Goal: Task Accomplishment & Management: Use online tool/utility

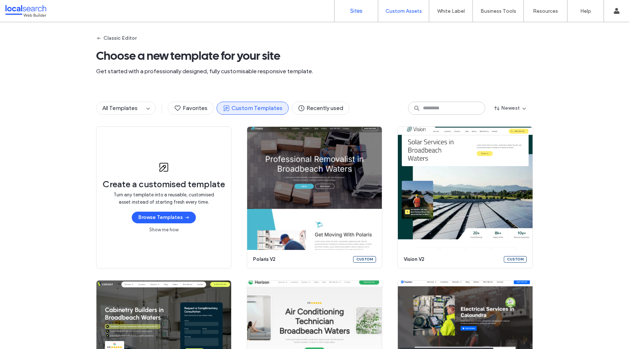
click at [351, 17] on link "Sites" at bounding box center [355, 11] width 43 height 22
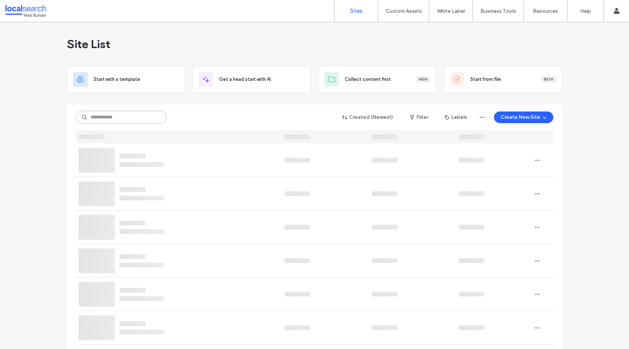
click at [142, 118] on input at bounding box center [121, 117] width 91 height 13
paste input "********"
type input "********"
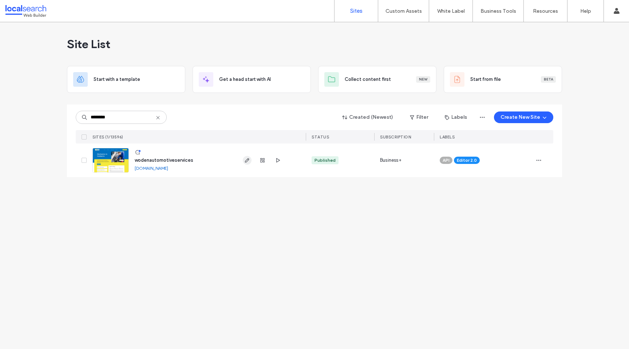
click at [245, 159] on icon "button" at bounding box center [247, 160] width 6 height 6
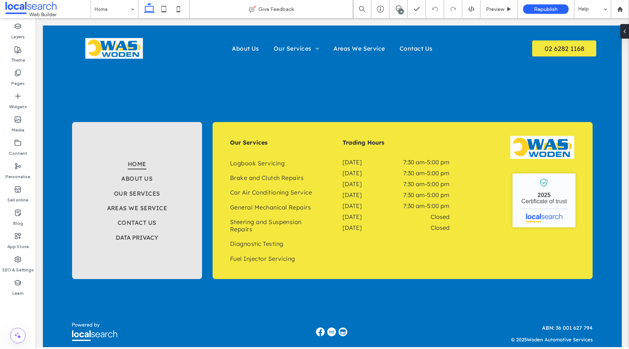
scroll to position [1776, 0]
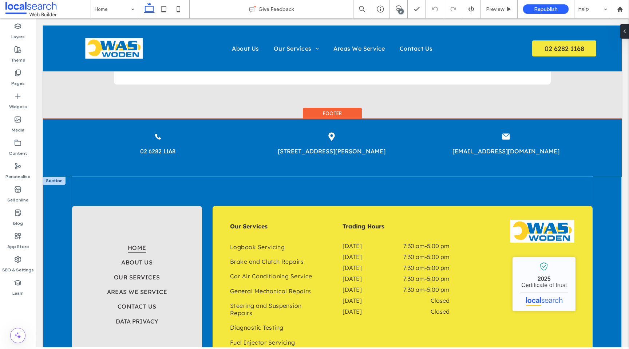
click at [493, 180] on div "Home About Us Our Services Areas We Service Contact Us Data Privacy Our Service…" at bounding box center [332, 283] width 521 height 215
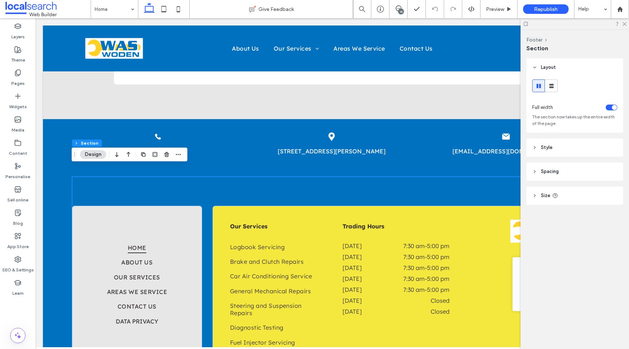
click at [577, 193] on header "Size" at bounding box center [574, 195] width 97 height 18
click at [574, 194] on header "Size" at bounding box center [574, 195] width 97 height 18
click at [572, 174] on header "Spacing" at bounding box center [574, 171] width 97 height 18
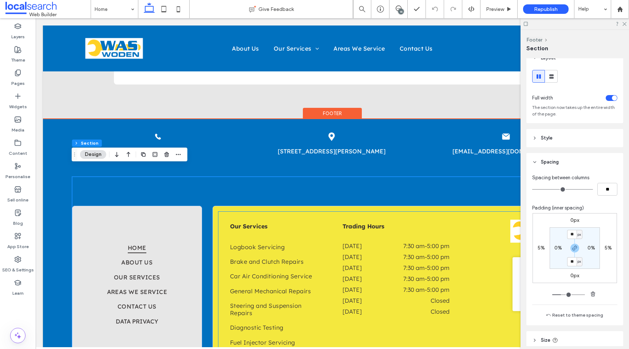
scroll to position [1865, 0]
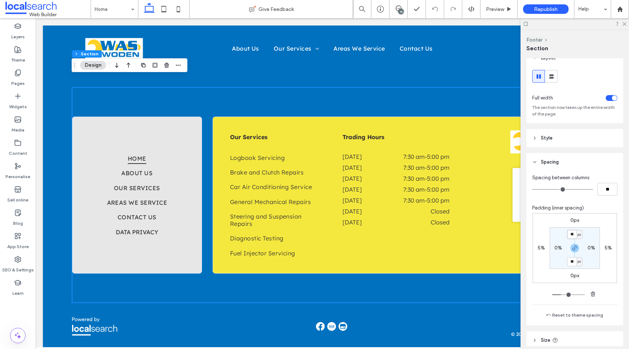
click at [572, 235] on input "**" at bounding box center [571, 234] width 9 height 9
type input "*"
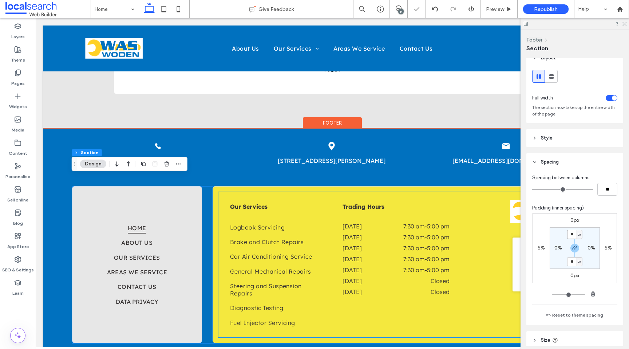
scroll to position [1729, 0]
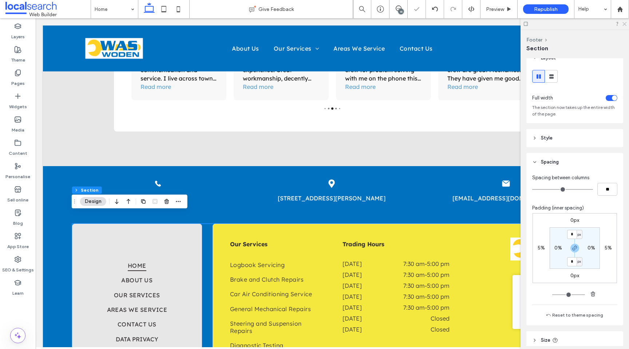
click at [623, 22] on icon at bounding box center [624, 23] width 5 height 5
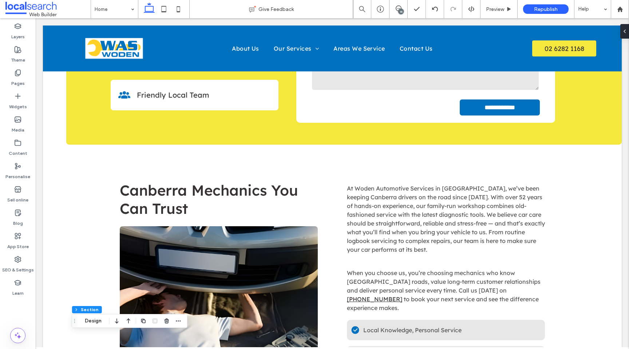
scroll to position [0, 0]
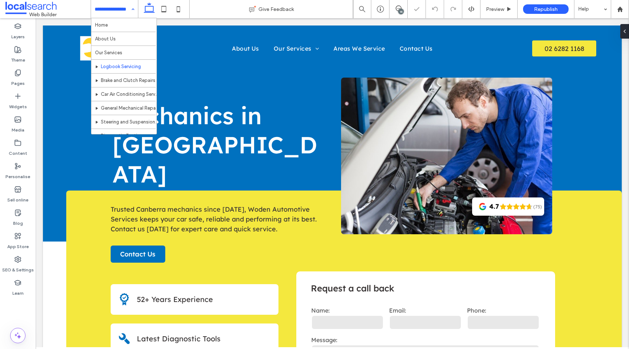
click at [112, 4] on input at bounding box center [113, 9] width 36 height 18
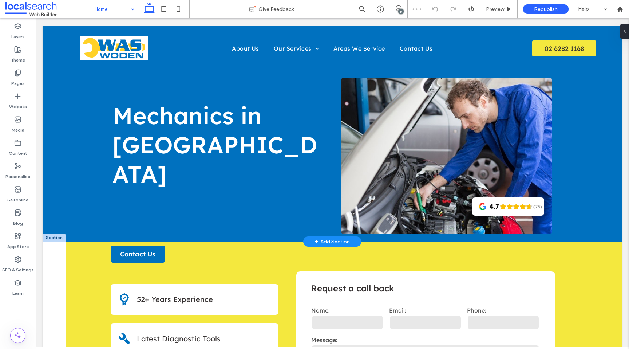
click at [51, 119] on div "Mechanics in Canberra 4.7 (75) Panel only seen by widget owner Edit widget View…" at bounding box center [332, 133] width 579 height 216
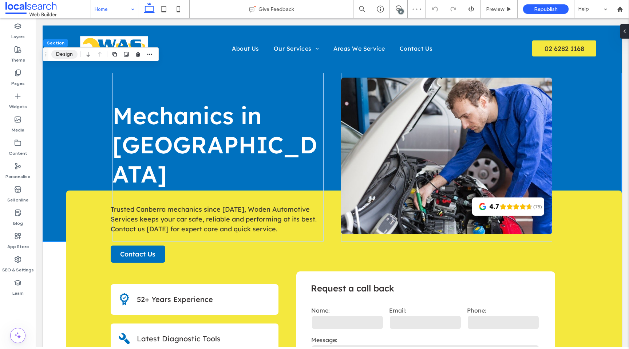
click at [62, 56] on button "Design" at bounding box center [64, 54] width 26 height 9
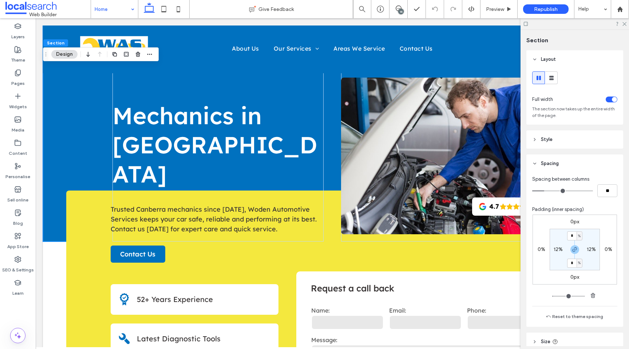
scroll to position [58, 0]
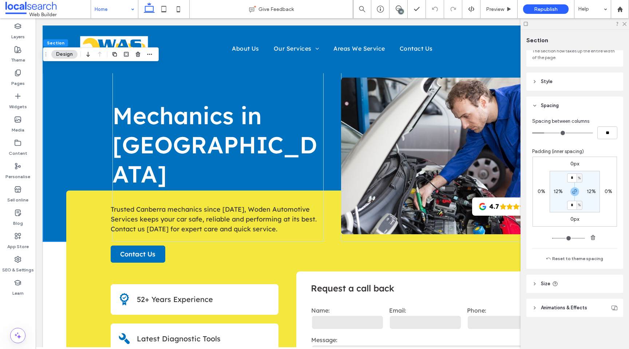
click at [576, 285] on header "Size" at bounding box center [574, 283] width 97 height 18
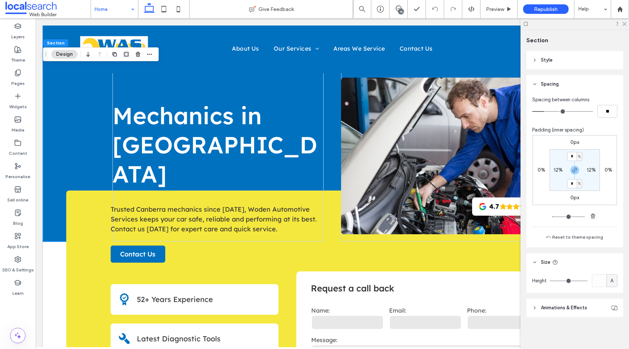
scroll to position [0, 0]
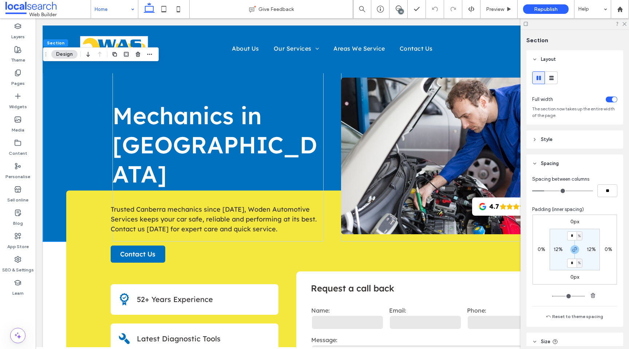
click at [556, 139] on header "Style" at bounding box center [574, 139] width 97 height 18
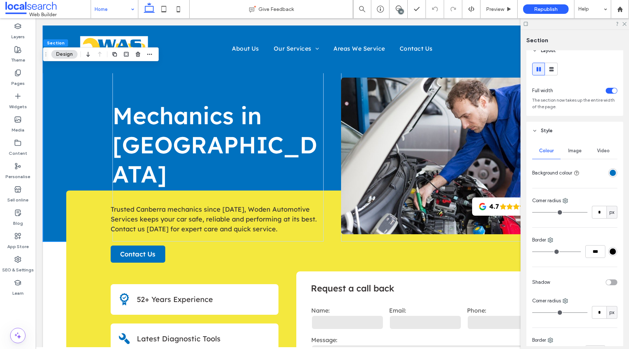
scroll to position [13, 0]
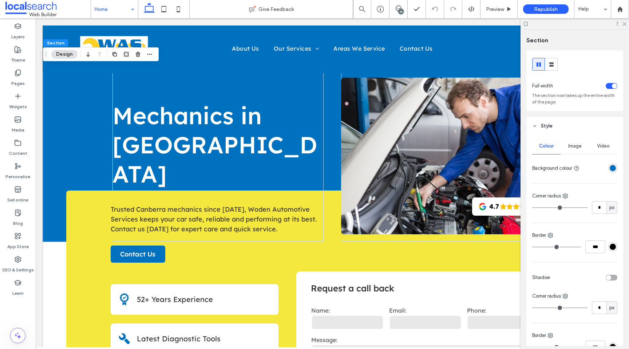
click at [610, 170] on div "rgba(0,113,191,1)" at bounding box center [613, 168] width 6 height 6
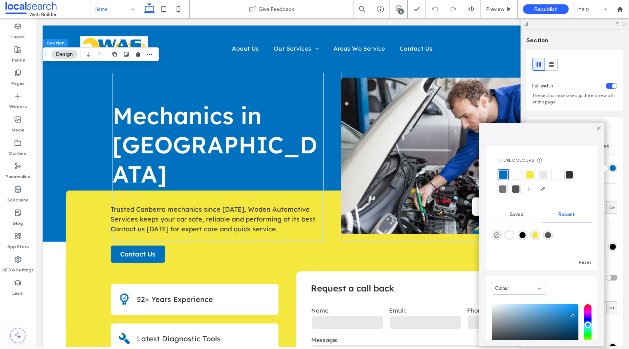
click at [569, 175] on div at bounding box center [568, 174] width 7 height 7
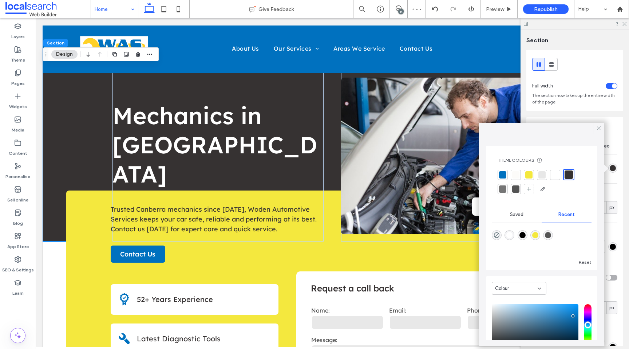
click at [598, 128] on use at bounding box center [599, 128] width 4 height 4
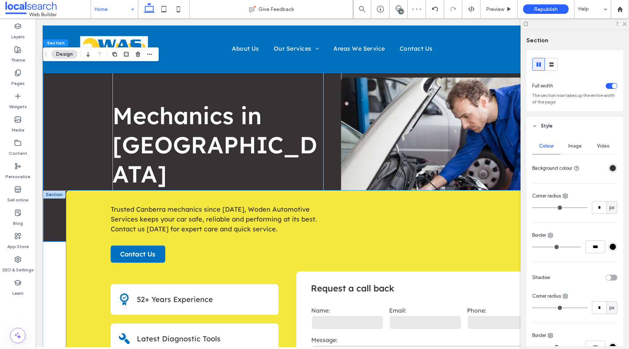
click at [83, 248] on div "**********" at bounding box center [343, 308] width 555 height 237
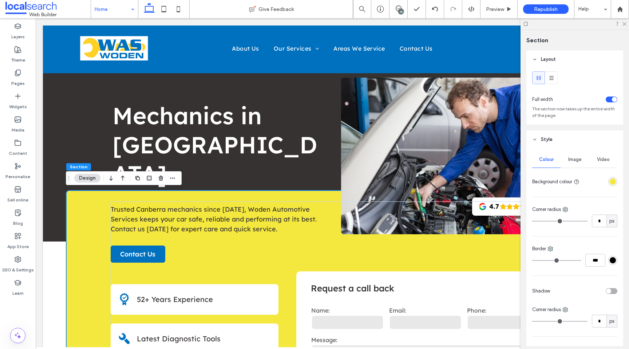
scroll to position [9, 0]
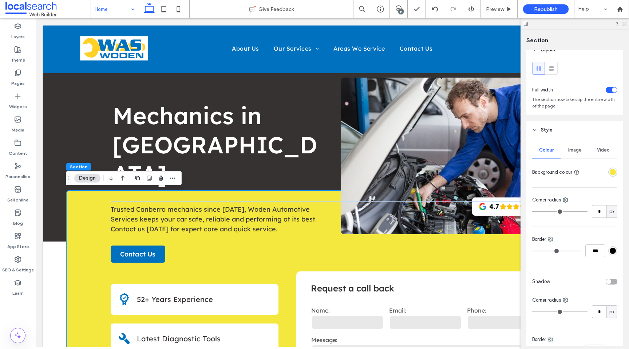
click at [610, 170] on div "rgba(244, 232, 62, 1)" at bounding box center [613, 172] width 6 height 6
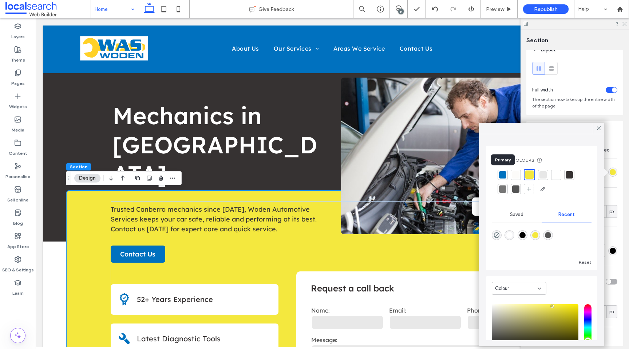
click at [503, 176] on div at bounding box center [502, 174] width 7 height 7
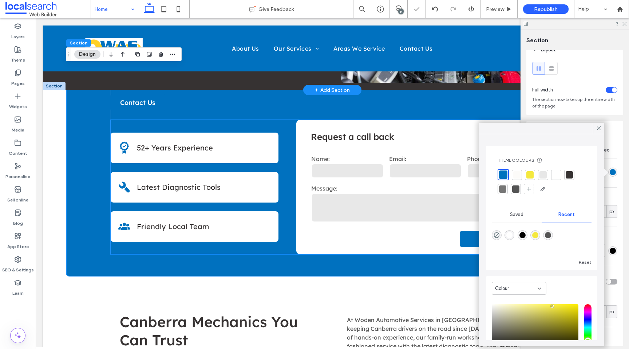
scroll to position [0, 0]
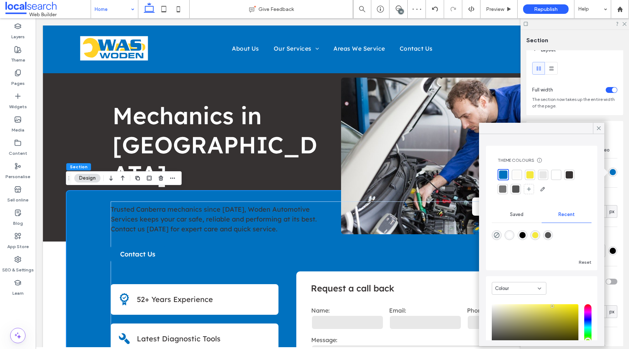
click at [528, 172] on div at bounding box center [529, 174] width 7 height 7
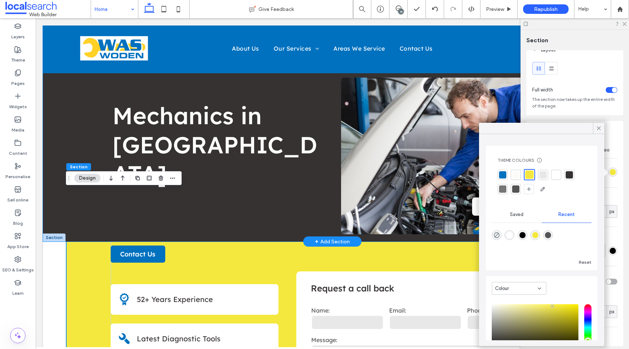
click at [70, 98] on div "Mechanics in Canberra 4.7 (75) Panel only seen by widget owner Edit widget View…" at bounding box center [332, 133] width 579 height 216
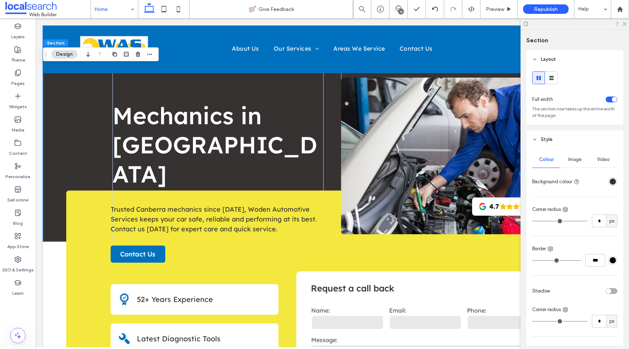
click at [610, 182] on div "rgba(54, 50, 50, 1)" at bounding box center [613, 181] width 6 height 6
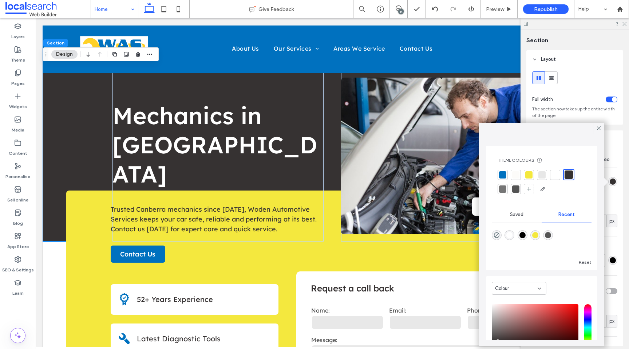
click at [501, 173] on div at bounding box center [502, 174] width 7 height 7
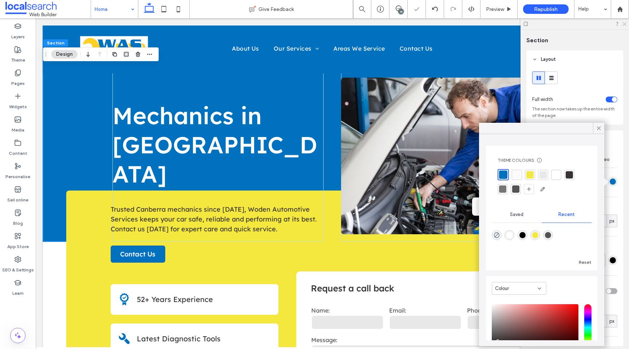
click at [624, 24] on icon at bounding box center [624, 23] width 5 height 5
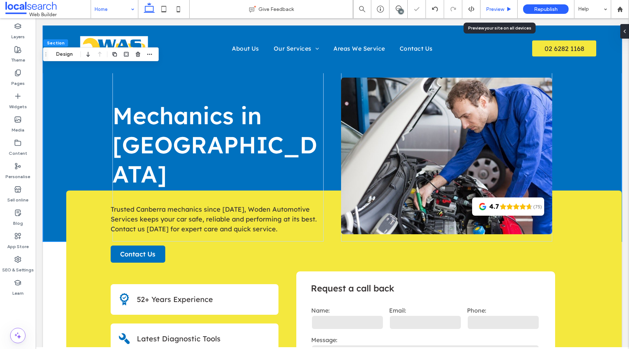
click at [494, 6] on span "Preview" at bounding box center [495, 9] width 18 height 6
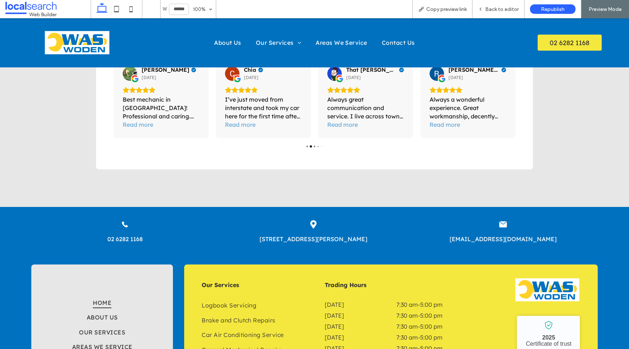
scroll to position [1796, 0]
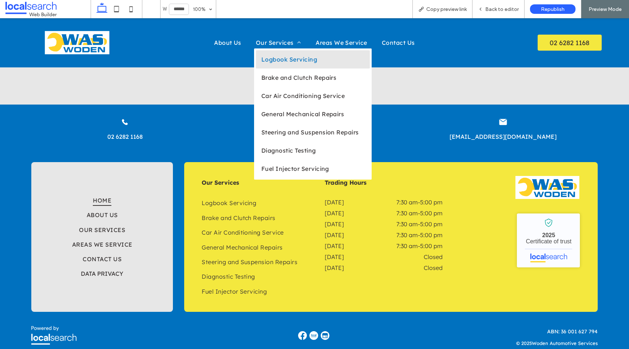
click at [294, 64] on link "Logbook Servicing" at bounding box center [313, 59] width 114 height 18
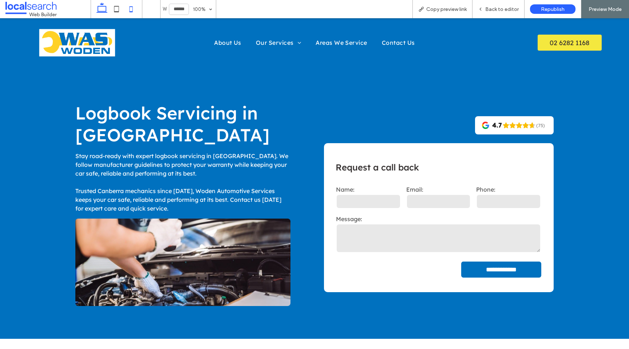
click at [133, 5] on icon at bounding box center [131, 9] width 15 height 15
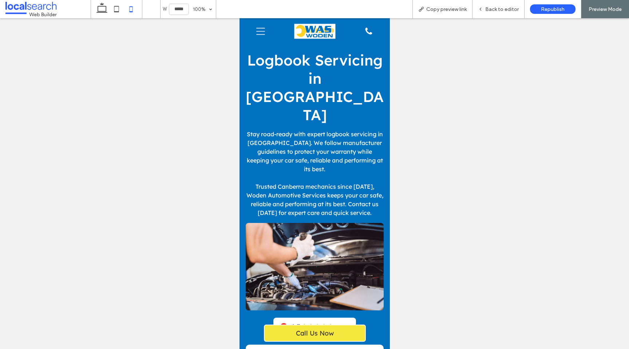
type input "*****"
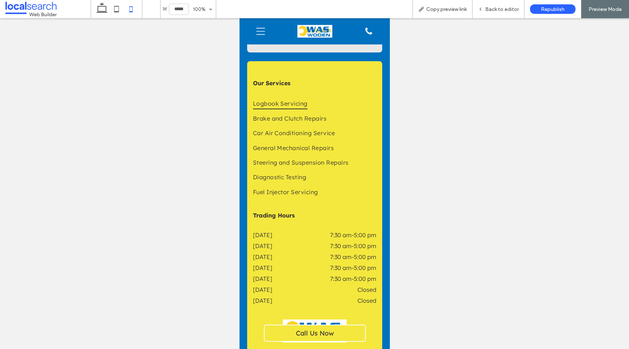
scroll to position [1906, 0]
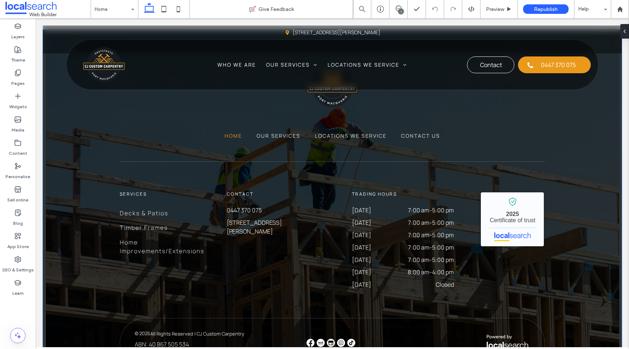
scroll to position [1792, 0]
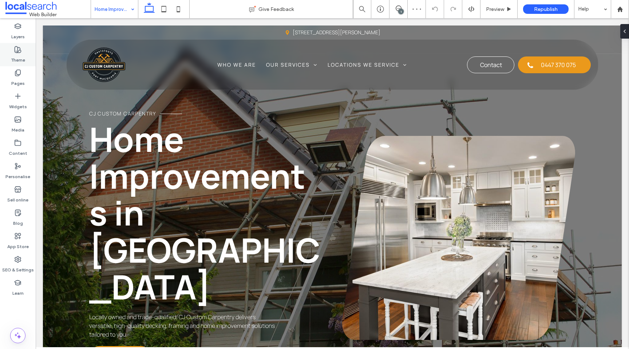
click at [21, 51] on use at bounding box center [18, 50] width 6 height 6
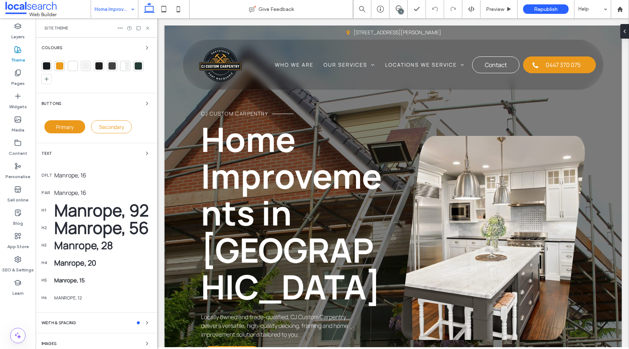
click at [81, 206] on div "Manrope, 92" at bounding box center [102, 210] width 97 height 23
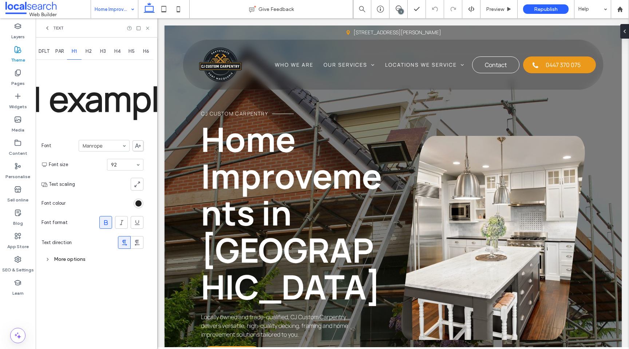
click at [88, 52] on span "H2" at bounding box center [89, 51] width 6 height 6
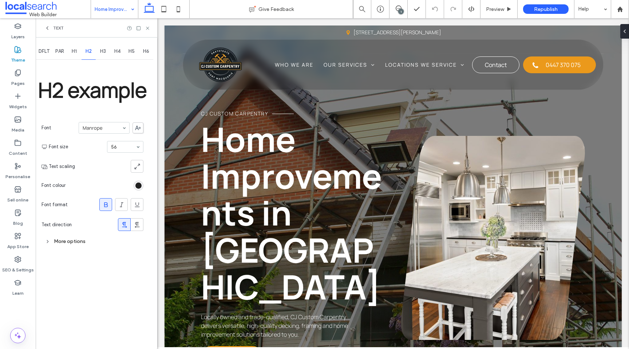
click at [74, 53] on span "H1" at bounding box center [74, 51] width 5 height 6
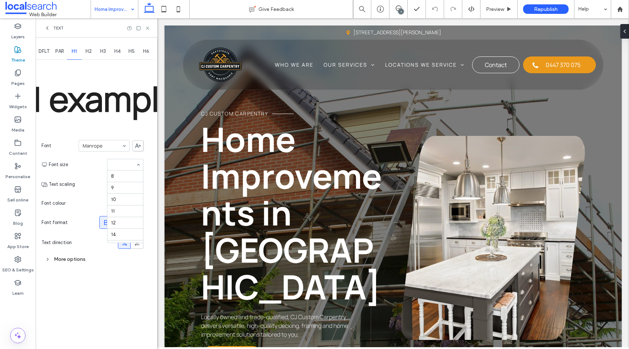
scroll to position [132, 0]
type input "**"
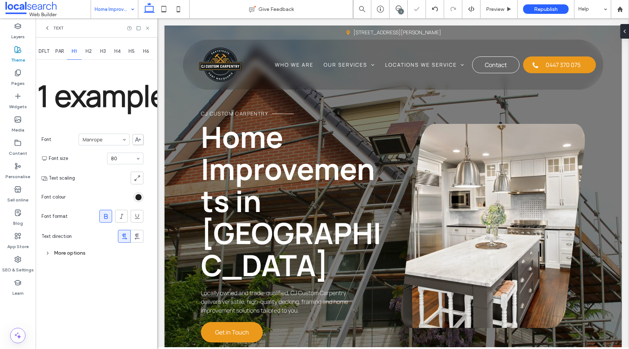
click at [118, 158] on input at bounding box center [123, 158] width 25 height 5
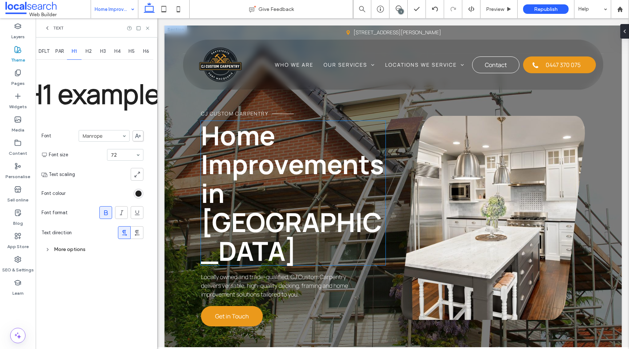
click at [280, 184] on span "Home Improvements in Port Macquarie" at bounding box center [292, 192] width 183 height 151
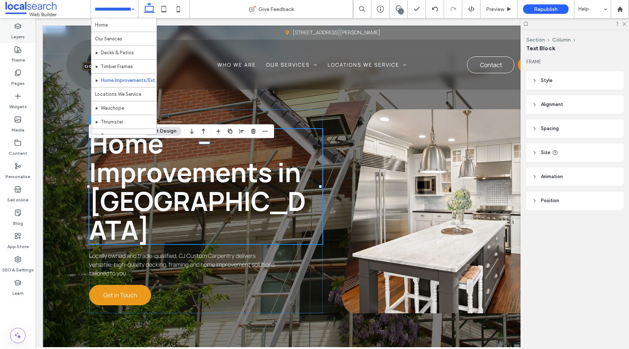
click at [24, 29] on div "Layers" at bounding box center [18, 31] width 36 height 23
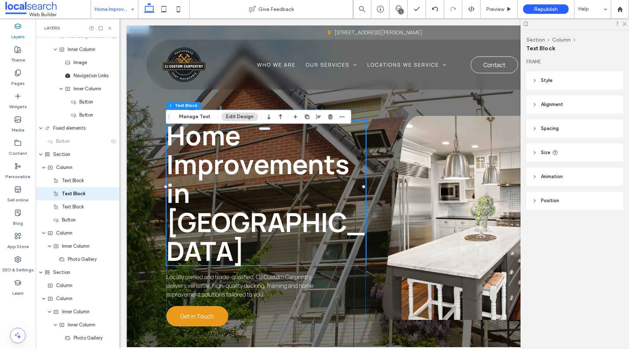
scroll to position [126, 0]
click at [14, 56] on label "Theme" at bounding box center [18, 58] width 14 height 10
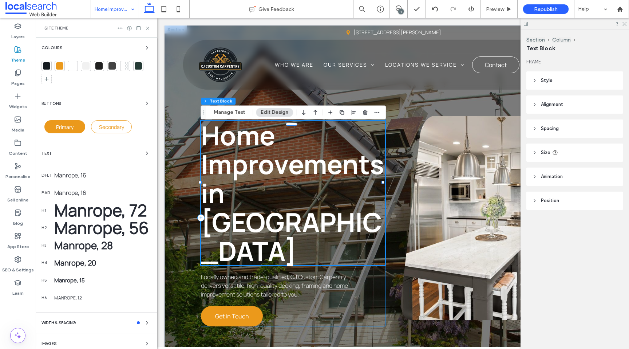
click at [105, 215] on div "Manrope, 72" at bounding box center [102, 210] width 97 height 23
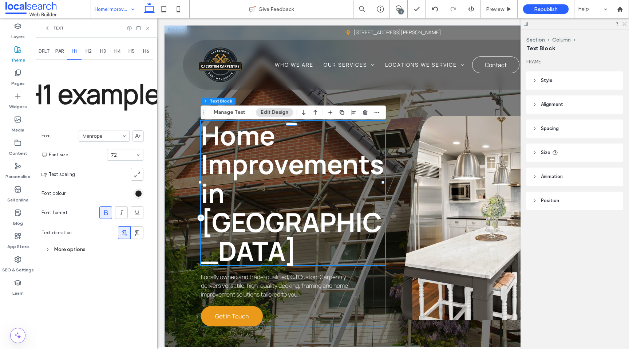
click at [90, 53] on span "H2" at bounding box center [89, 51] width 6 height 6
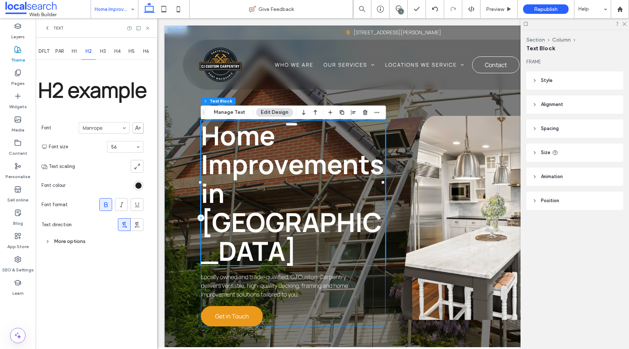
click at [77, 53] on span "H1" at bounding box center [74, 51] width 5 height 6
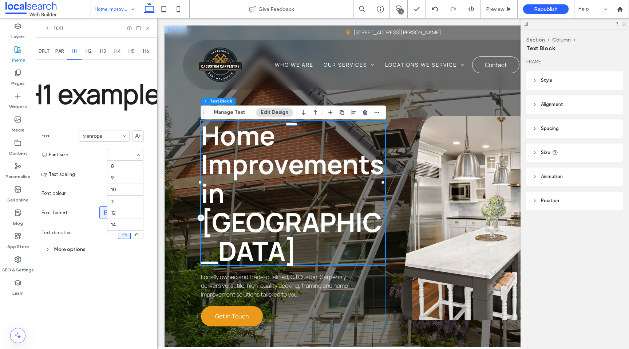
scroll to position [120, 0]
type input "**"
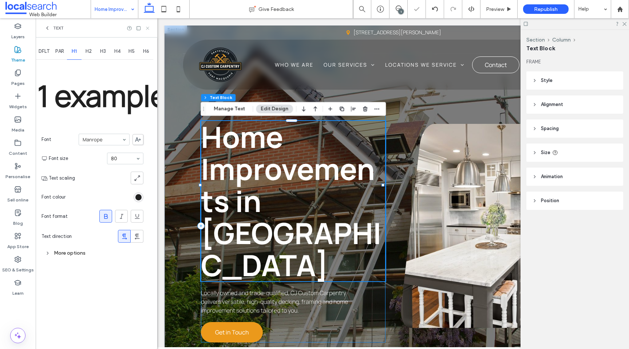
drag, startPoint x: 150, startPoint y: 25, endPoint x: 87, endPoint y: 1, distance: 66.7
click at [150, 25] on icon at bounding box center [147, 27] width 5 height 5
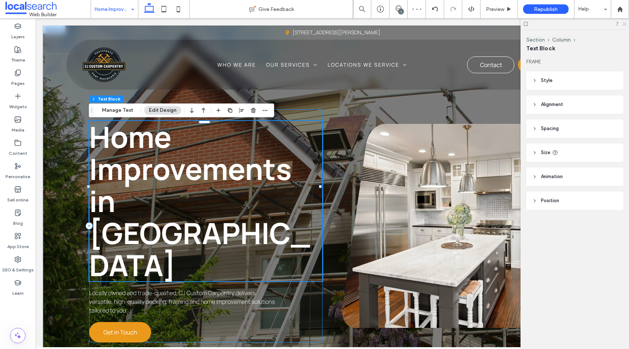
click at [625, 23] on icon at bounding box center [624, 23] width 5 height 5
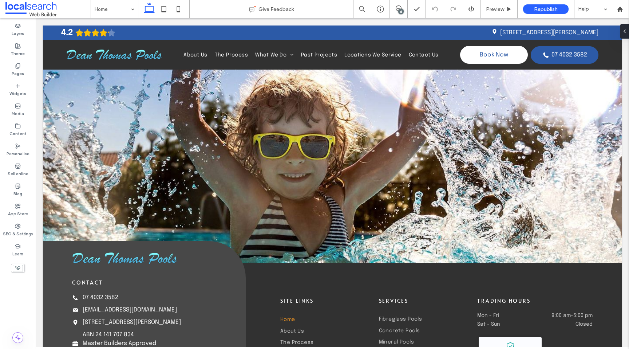
scroll to position [2201, 0]
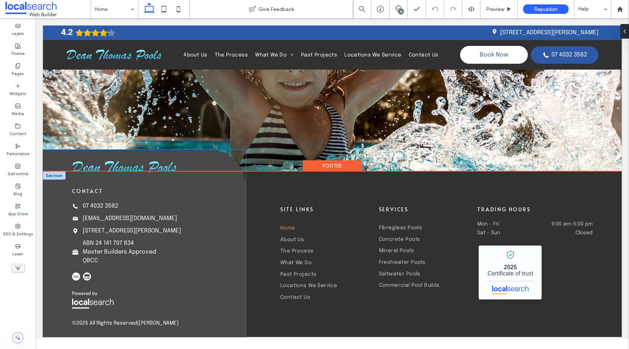
click at [156, 235] on p "Unit 6, 172-180 Mayers St, Manunda QLD 4870" at bounding box center [132, 230] width 98 height 9
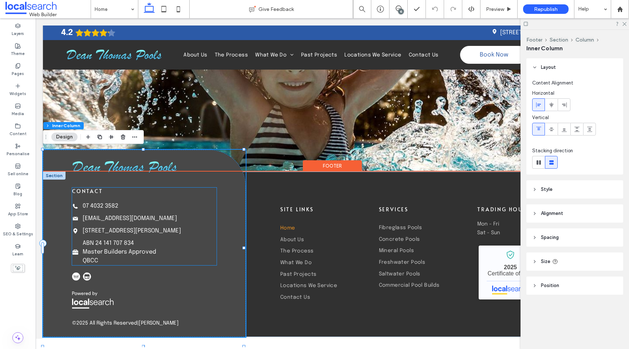
click at [159, 228] on link "Unit 6, 172-180 Mayers St, Manunda QLD 4870" at bounding box center [132, 230] width 98 height 6
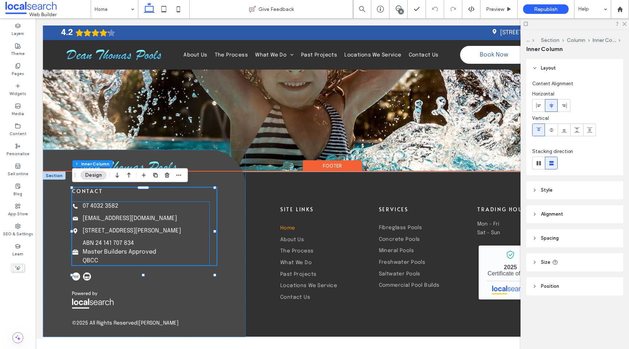
click at [181, 235] on p "Unit 6, 172-180 Mayers St, Manunda QLD 4870" at bounding box center [132, 230] width 98 height 9
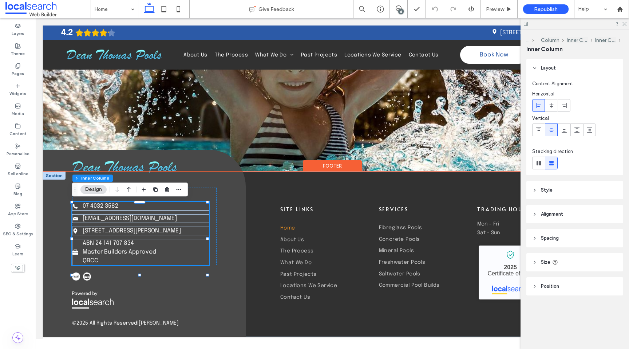
click at [201, 246] on div "Phone Icon 07 4032 3582 Email Icon info@deanthomaspools.com.au Pin Icon Unit 6,…" at bounding box center [140, 233] width 137 height 63
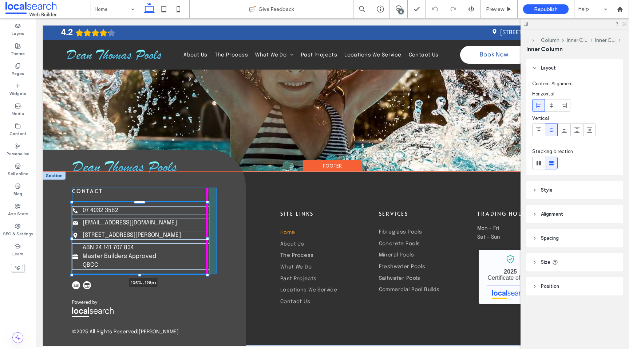
drag, startPoint x: 208, startPoint y: 238, endPoint x: 213, endPoint y: 238, distance: 4.4
click at [213, 238] on div "contact Phone Icon 07 4032 3582 Email Icon info@deanthomaspools.com.au Pin Icon…" at bounding box center [332, 258] width 579 height 174
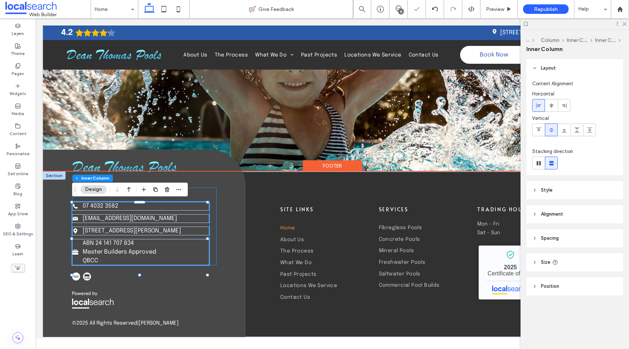
click at [211, 247] on div "contact Phone Icon 07 4032 3582 Email Icon info@deanthomaspools.com.au Pin Icon…" at bounding box center [144, 226] width 144 height 78
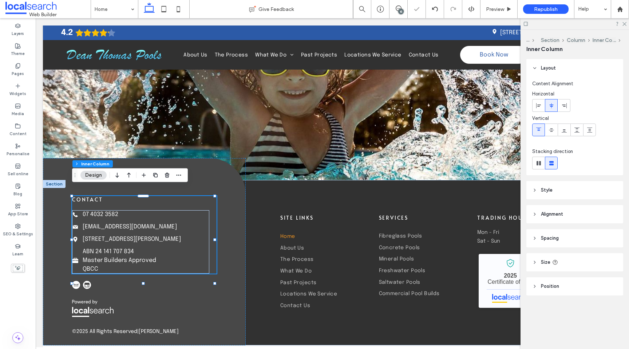
click at [551, 260] on header "Size" at bounding box center [574, 262] width 97 height 18
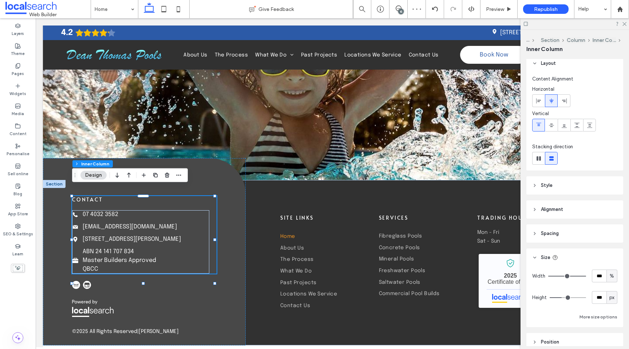
click at [560, 188] on header "Style" at bounding box center [574, 185] width 97 height 18
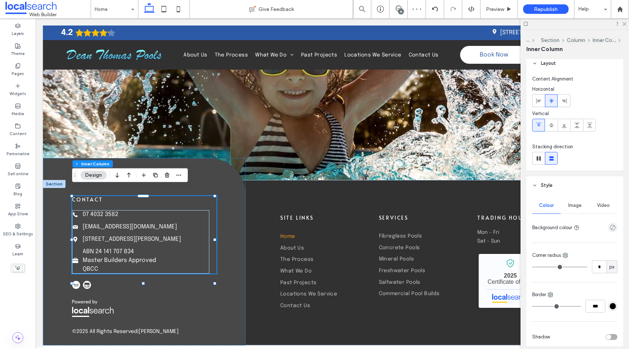
click at [560, 187] on header "Style" at bounding box center [574, 185] width 97 height 18
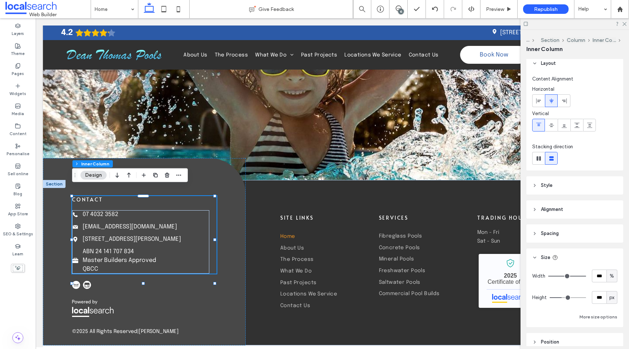
click at [567, 232] on header "Spacing" at bounding box center [574, 233] width 97 height 18
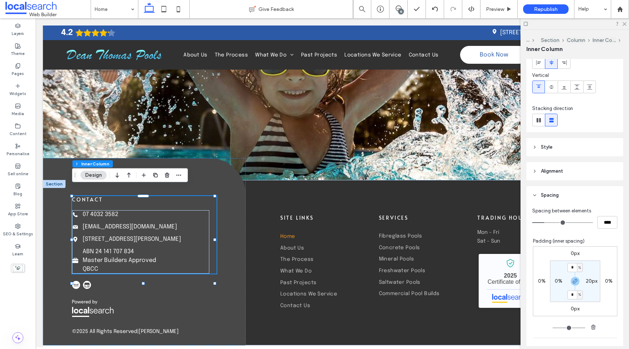
scroll to position [68, 0]
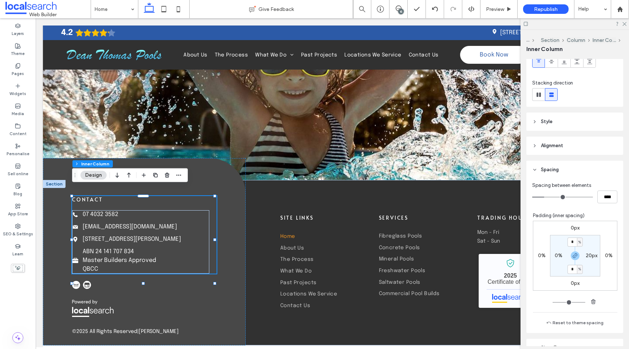
click at [586, 255] on label "20px" at bounding box center [592, 255] width 12 height 6
type input "**"
click at [586, 257] on input "**" at bounding box center [588, 255] width 9 height 9
type input "*"
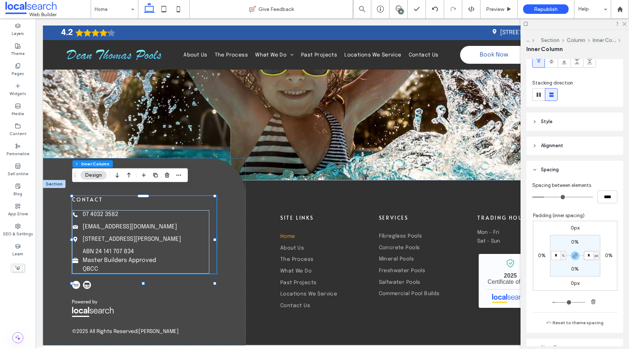
type input "*"
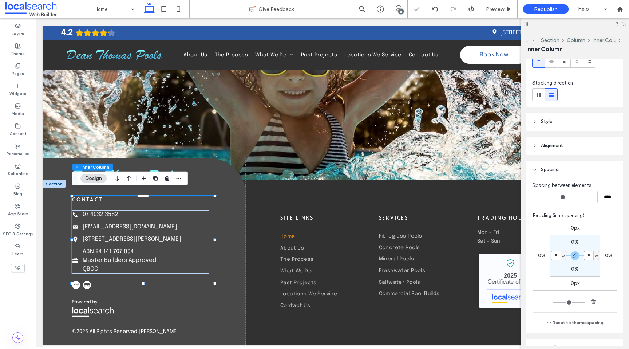
scroll to position [2198, 0]
click at [624, 23] on use at bounding box center [624, 24] width 4 height 4
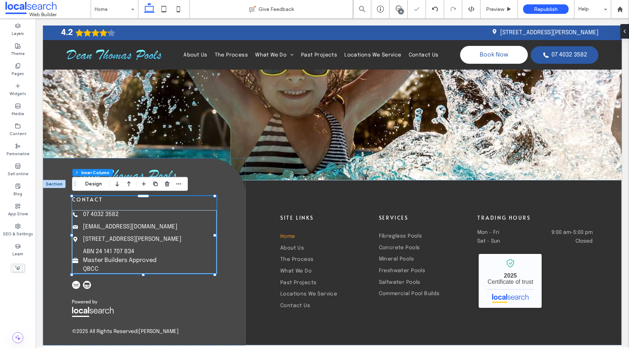
scroll to position [2192, 0]
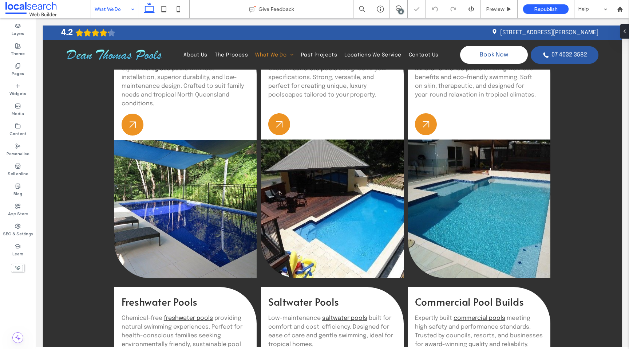
click at [106, 6] on input at bounding box center [113, 9] width 36 height 18
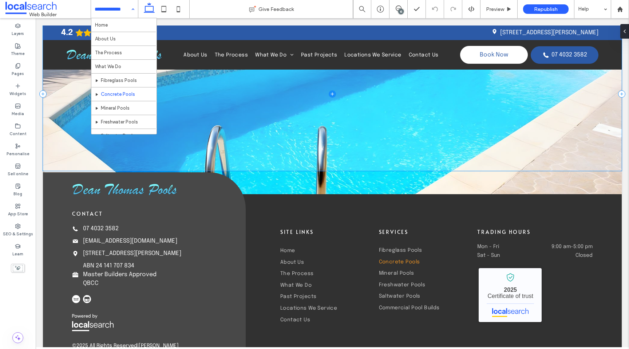
scroll to position [1789, 0]
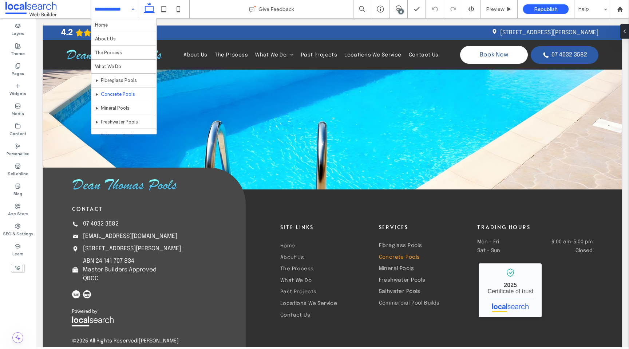
click at [128, 12] on div "Home About Us The Process What We Do Fibreglass Pools Concrete Pools Mineral Po…" at bounding box center [114, 9] width 47 height 18
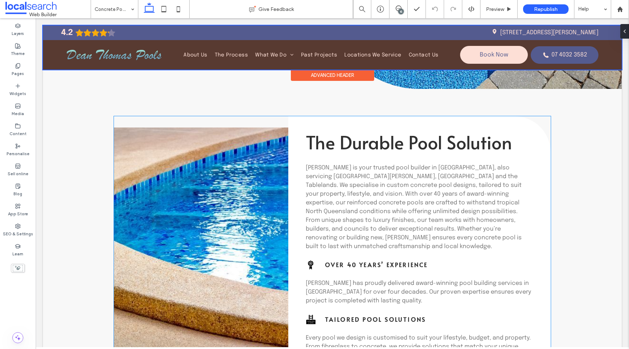
scroll to position [0, 0]
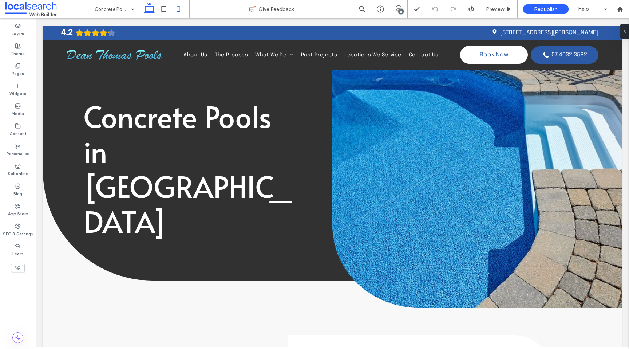
click at [178, 7] on icon at bounding box center [178, 9] width 15 height 15
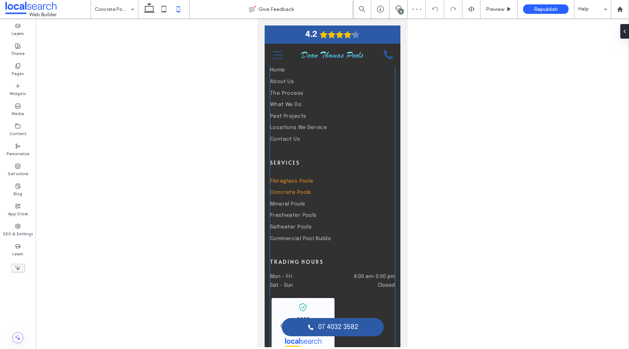
scroll to position [2153, 0]
